Goal: Find specific page/section: Find specific page/section

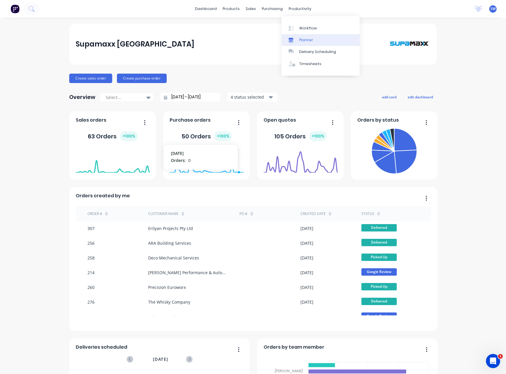
click at [306, 39] on div "Planner" at bounding box center [306, 39] width 14 height 5
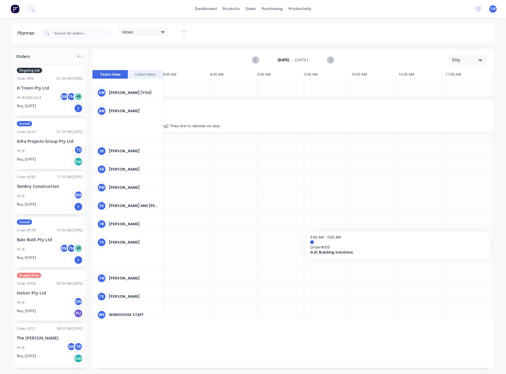
click at [466, 61] on div "Day" at bounding box center [465, 60] width 27 height 6
click at [456, 103] on div "Month" at bounding box center [457, 99] width 58 height 12
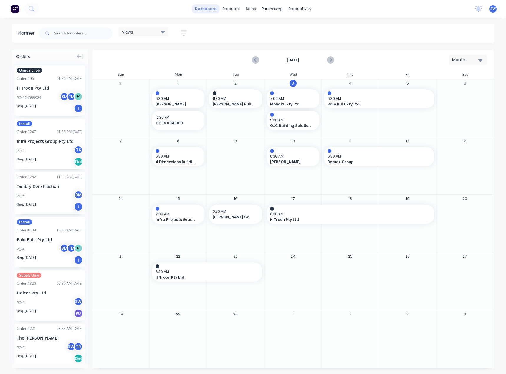
click at [203, 11] on link "dashboard" at bounding box center [206, 8] width 28 height 9
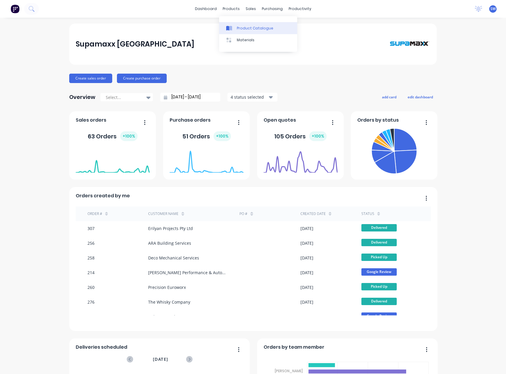
click at [237, 29] on div "Product Catalogue" at bounding box center [255, 28] width 37 height 5
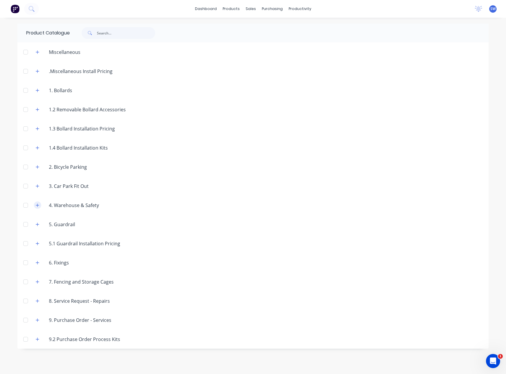
click at [38, 206] on icon "button" at bounding box center [37, 205] width 3 height 3
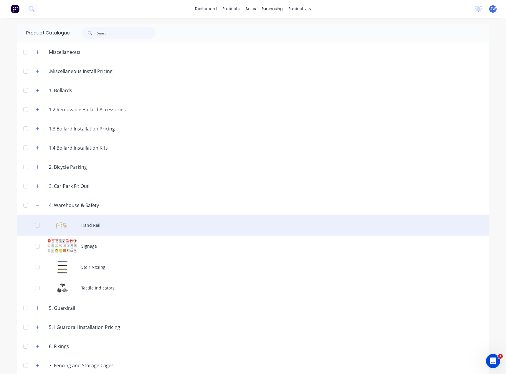
click at [116, 221] on div "Hand Rail" at bounding box center [252, 225] width 471 height 21
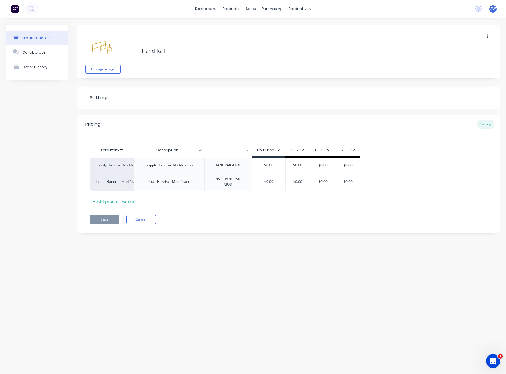
type textarea "x"
click at [258, 259] on div "Product details Collaborate Order History Change image Hand Rail Settings Produ…" at bounding box center [253, 190] width 506 height 345
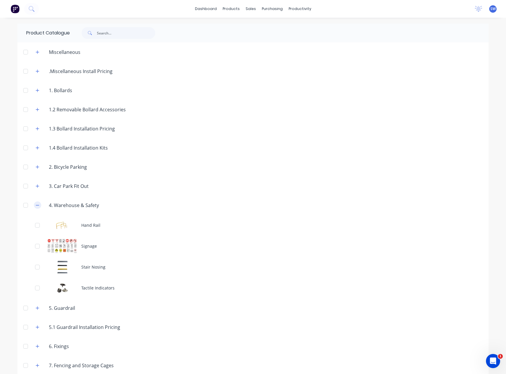
click at [36, 207] on icon "button" at bounding box center [38, 205] width 4 height 4
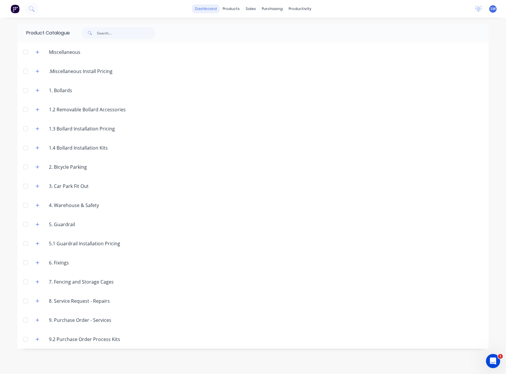
click at [216, 11] on link "dashboard" at bounding box center [206, 8] width 28 height 9
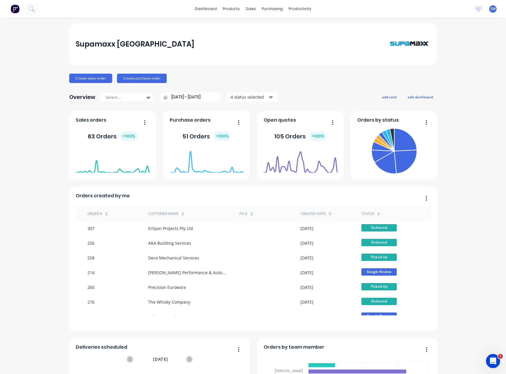
click at [444, 137] on div "Supamaxx Australia Create sales order Create purchase order Overview Select... …" at bounding box center [253, 253] width 506 height 459
